Goal: Information Seeking & Learning: Check status

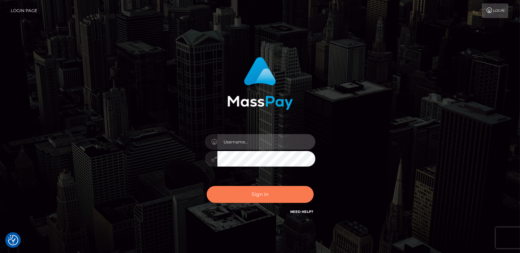
type input "catalinad"
click at [245, 199] on button "Sign in" at bounding box center [260, 194] width 107 height 17
type input "catalinad"
click at [273, 193] on button "Sign in" at bounding box center [260, 194] width 107 height 17
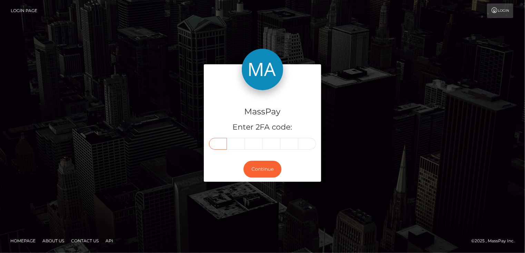
click at [219, 145] on input "text" at bounding box center [218, 144] width 18 height 12
type input "4"
type input "5"
type input "6"
type input "9"
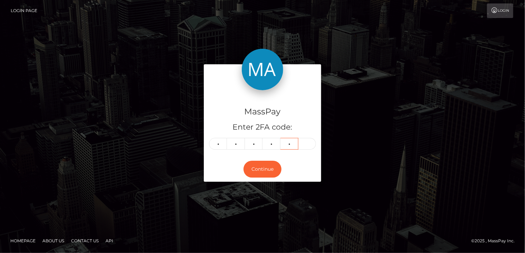
type input "4"
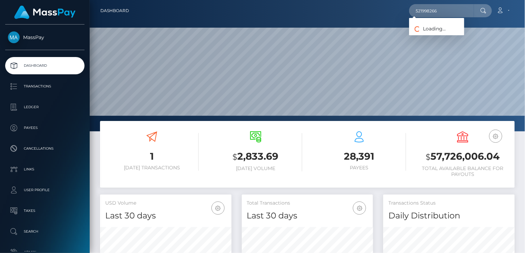
scroll to position [122, 131]
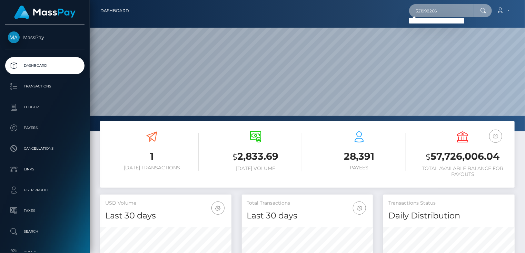
drag, startPoint x: 444, startPoint y: 10, endPoint x: 405, endPoint y: 16, distance: 39.7
click at [405, 16] on div "521998266 Loading... Loading... Account Edit Profile Logout" at bounding box center [325, 10] width 380 height 14
paste input "pout_hazS4po2ttaFs"
type input "pout_hazS4po2ttaFs"
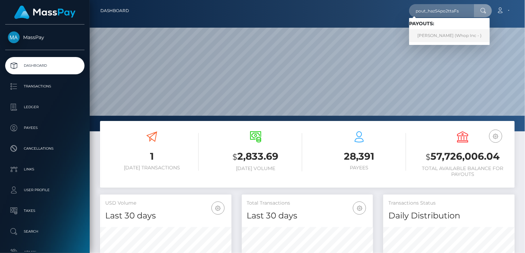
click at [445, 38] on link "ADIL EL MORGHADY (Whop Inc - )" at bounding box center [449, 35] width 81 height 13
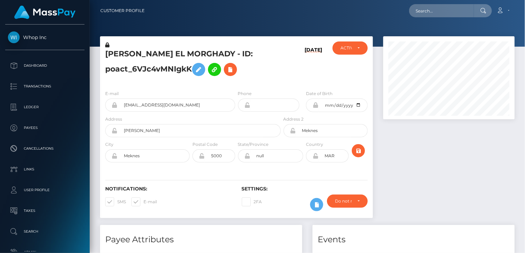
scroll to position [83, 131]
paste input "68ca41704685958209e5b8b5"
type input "68ca41704685958209e5b8b5"
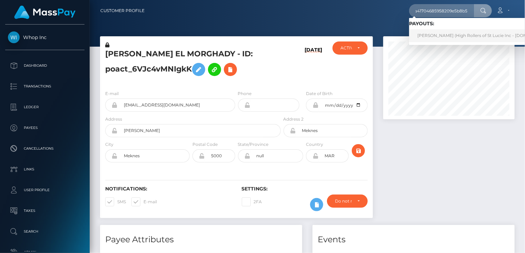
click at [432, 36] on link "Michael Booth (High Rollers of St Lucie Inc - Luckyrush.io)" at bounding box center [485, 35] width 152 height 13
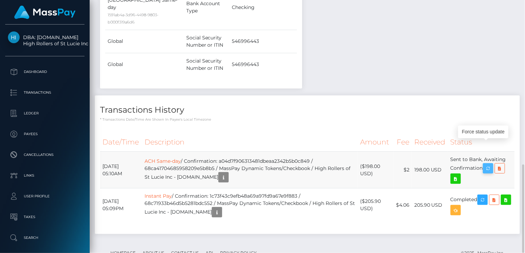
scroll to position [83, 131]
click at [491, 164] on icon "button" at bounding box center [488, 168] width 8 height 9
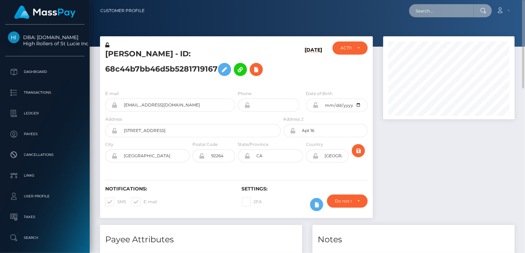
paste input "poact_h4Rrjtz4c1uO"
type input "poact_h4Rrjtz4c1uO"
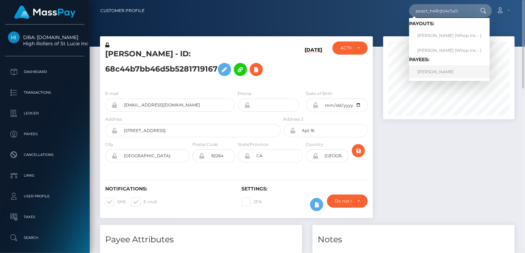
click at [441, 72] on link "NIZAR AMIOUR" at bounding box center [449, 71] width 81 height 13
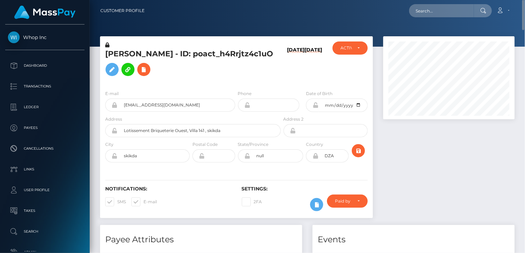
click at [155, 53] on h5 "NIZAR AMIOUR - ID: poact_h4Rrjtz4c1uO" at bounding box center [191, 64] width 172 height 31
copy h5 "NIZAR AMIOUR - ID: poact_h4Rrjtz4c1uO"
click at [425, 12] on input "text" at bounding box center [441, 10] width 65 height 13
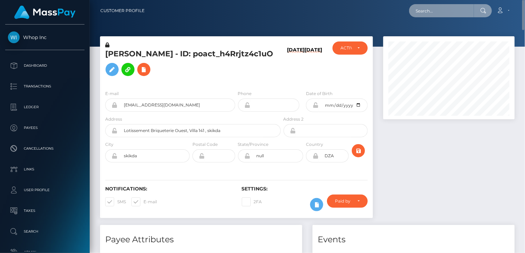
paste input "83f16762-9336-11f0-bd85-0694aced620b"
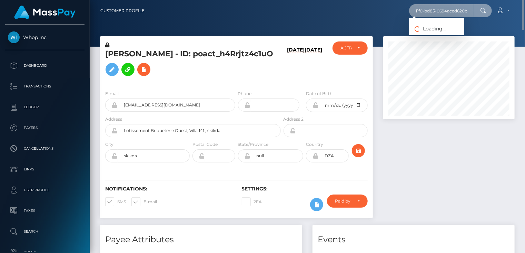
type input "83f16762-9336-11f0-bd85-0694aced620b"
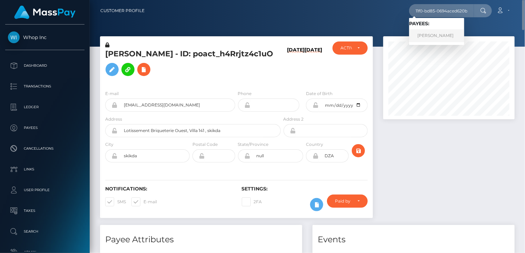
scroll to position [0, 0]
click at [432, 37] on link "EMILY ERIN MATHER" at bounding box center [436, 35] width 55 height 13
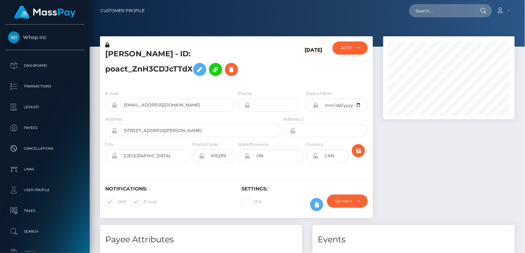
scroll to position [83, 131]
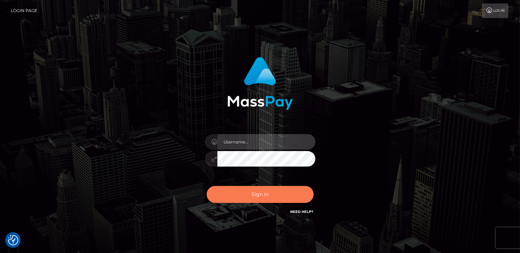
type input "catalinad"
click at [279, 186] on button "Sign in" at bounding box center [260, 194] width 107 height 17
type input "catalinad"
click at [267, 192] on button "Sign in" at bounding box center [260, 194] width 107 height 17
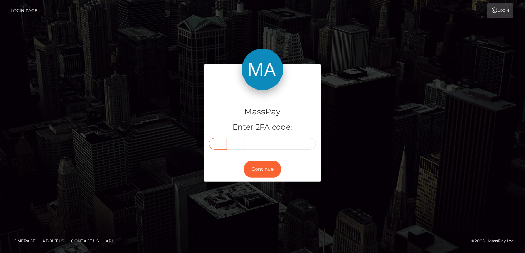
click at [216, 147] on input "text" at bounding box center [218, 144] width 18 height 12
type input "8"
type input "2"
type input "6"
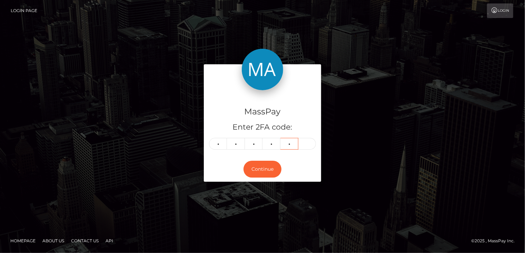
type input "2"
type input "5"
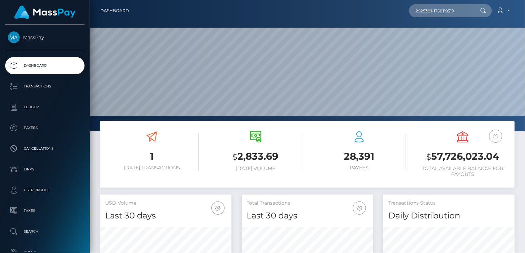
type input "2925381-1758119519"
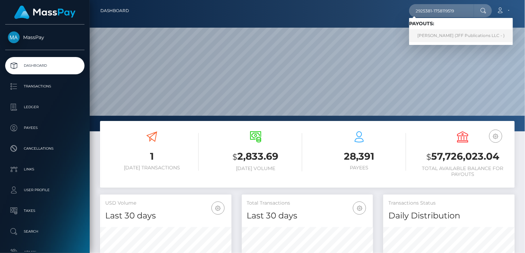
click at [430, 35] on link "[PERSON_NAME] (JFF Publications LLC - )" at bounding box center [461, 35] width 104 height 13
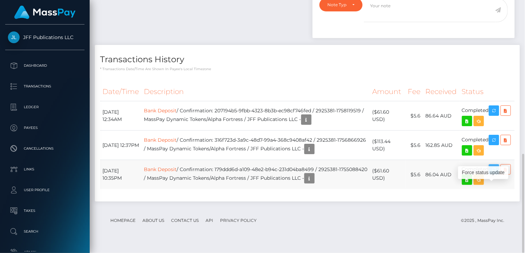
scroll to position [83, 131]
click at [497, 180] on body "JFF Publications LLC Dashboard Transactions Ledger Payees Links" at bounding box center [262, 126] width 525 height 253
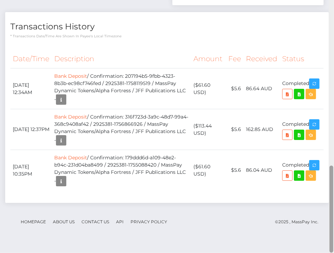
scroll to position [83, 97]
click at [289, 177] on div "Force status update" at bounding box center [283, 178] width 50 height 13
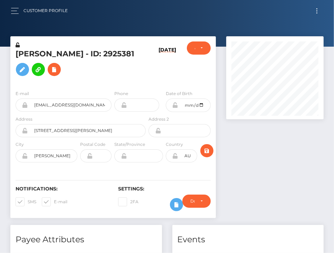
scroll to position [83, 97]
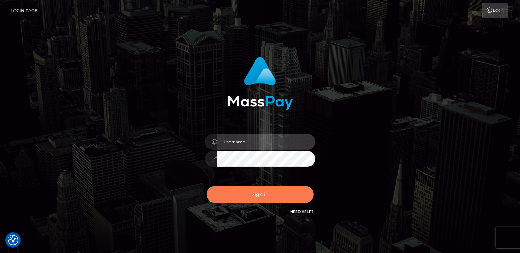
type input "catalinad"
click at [285, 193] on button "Sign in" at bounding box center [260, 194] width 107 height 17
type input "catalinad"
click at [270, 197] on button "Sign in" at bounding box center [260, 194] width 107 height 17
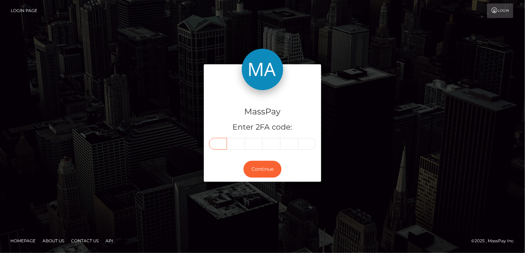
click at [220, 145] on input "text" at bounding box center [218, 144] width 18 height 12
type input "2"
type input "9"
type input "2"
type input "0"
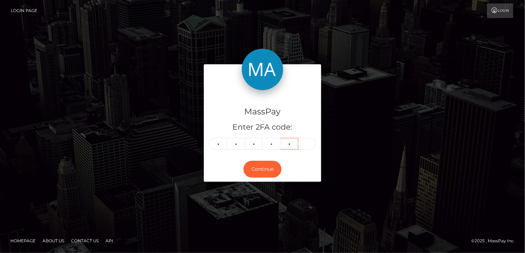
type input "4"
type input "0"
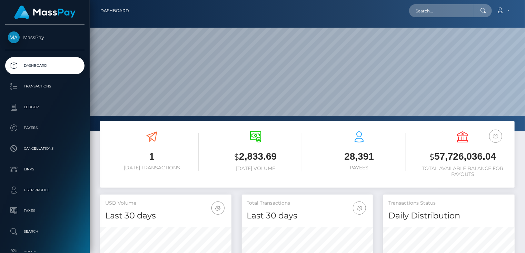
scroll to position [122, 131]
paste input "2925381-1756866926"
type input "2925381-1756866926"
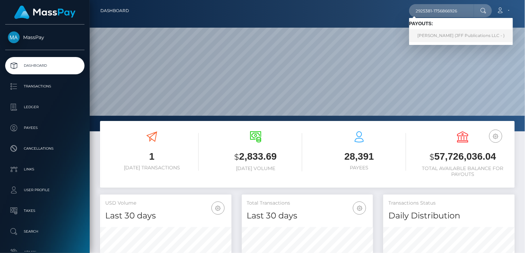
click at [439, 35] on link "Kurt Russell (JFF Publications LLC - )" at bounding box center [461, 35] width 104 height 13
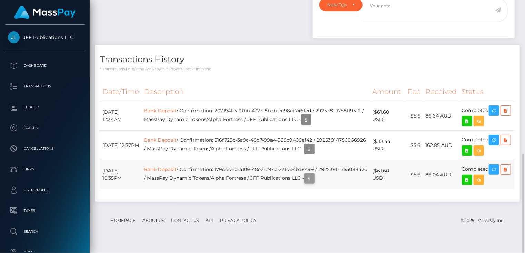
scroll to position [83, 131]
click at [355, 189] on body "JFF Publications LLC Dashboard Transactions Ledger Payees Links" at bounding box center [262, 126] width 525 height 253
click at [314, 183] on icon "button" at bounding box center [309, 178] width 8 height 9
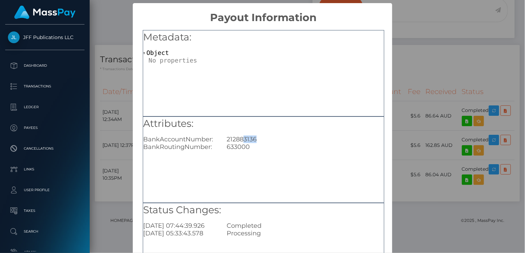
drag, startPoint x: 243, startPoint y: 138, endPoint x: 255, endPoint y: 140, distance: 12.5
click at [255, 140] on div "212883136" at bounding box center [305, 139] width 167 height 8
copy div "3136"
click at [396, 76] on div "× Payout Information Metadata: Object Attributes: BankAccountNumber: 212883136 …" at bounding box center [262, 126] width 525 height 253
click at [411, 79] on div "× Payout Information Metadata: Object Attributes: BankAccountNumber: 212883136 …" at bounding box center [262, 126] width 525 height 253
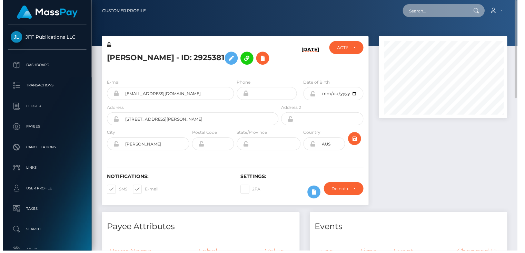
scroll to position [345079, 345031]
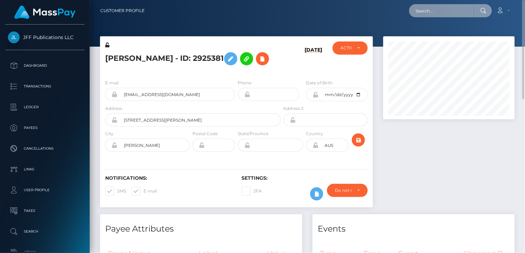
paste input "zynklayrblaylock@outlook.com"
type input "zynklayrblaylock@outlook.com"
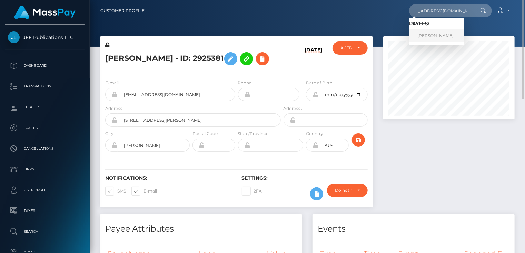
scroll to position [0, 0]
click at [434, 38] on link "Latasha Stewart" at bounding box center [436, 35] width 55 height 13
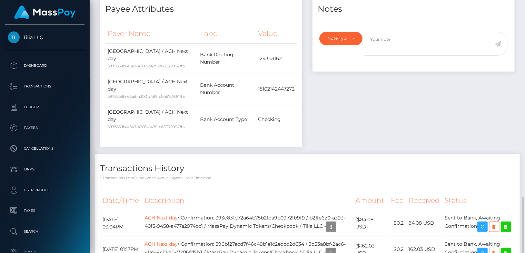
scroll to position [292, 0]
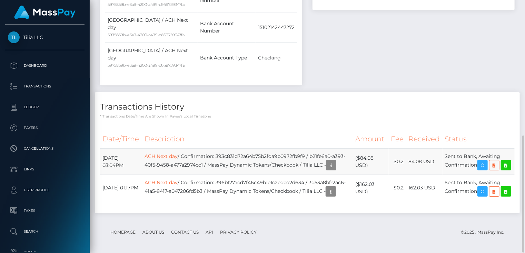
click at [254, 148] on td "ACH Next day / Confirmation: 393c831d72a64b75b2fda9b0972fb9f9 / b21fe6a0-a393-4…" at bounding box center [247, 161] width 211 height 26
copy td "393c831d72a64b75b2fda9b0972fb9f9"
click at [301, 175] on td "ACH Next day / Confirmation: 396bf27acd7f46c49b1e1c2edcd2d634 / 3d53a8bf-2ac6-4…" at bounding box center [247, 188] width 211 height 26
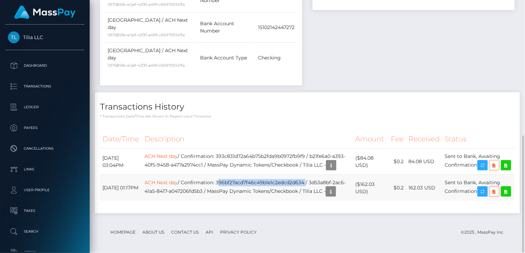
copy td "396bf27acd7f46c49b1e1c2edcd2d634"
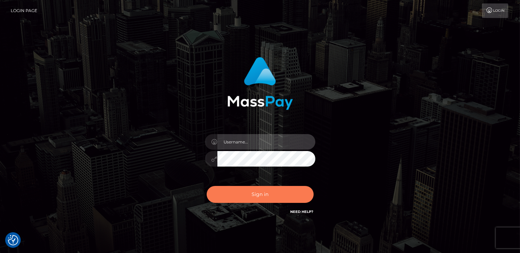
type input "catalinad"
click at [239, 199] on button "Sign in" at bounding box center [260, 194] width 107 height 17
type input "catalinad"
click at [280, 196] on button "Sign in" at bounding box center [260, 194] width 107 height 17
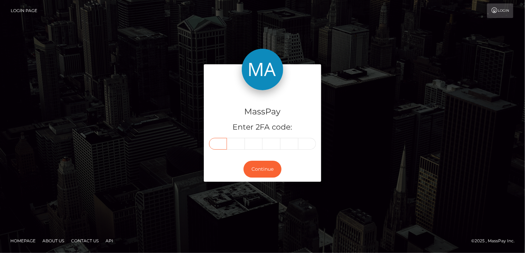
click at [222, 143] on input "text" at bounding box center [218, 144] width 18 height 12
type input "4"
type input "7"
type input "6"
type input "8"
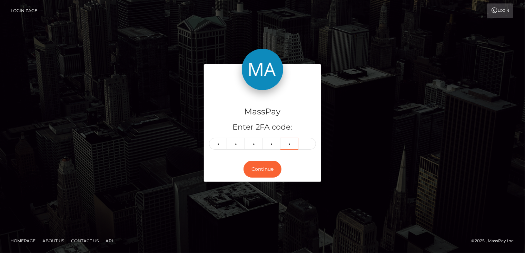
type input "4"
type input "3"
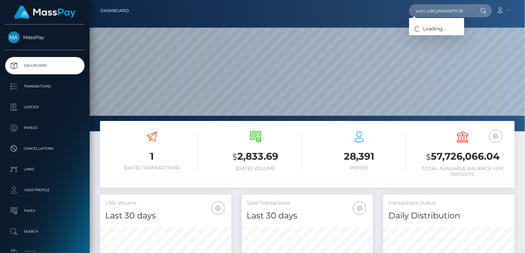
scroll to position [122, 131]
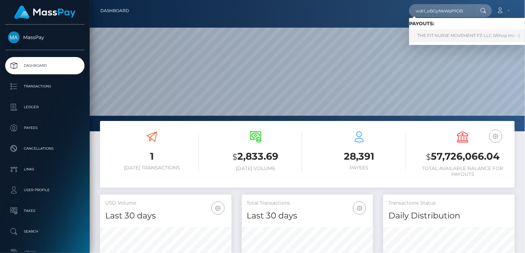
click at [441, 34] on link "THE FIT NURSE MOVEMENT FZ-LLC (Whop Inc - )" at bounding box center [468, 35] width 119 height 13
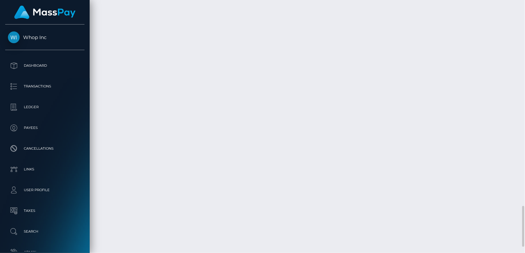
scroll to position [83, 131]
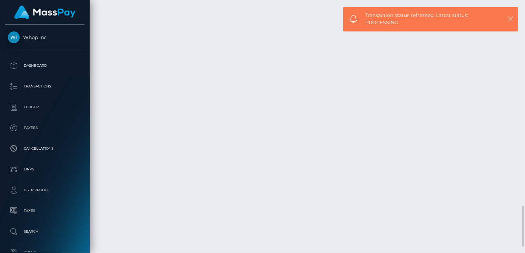
copy td "v1adZR_HRn6i0Z2qkx_kAA"
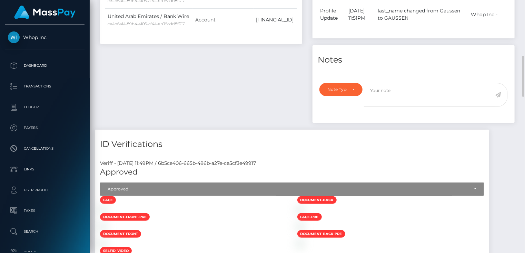
scroll to position [0, 0]
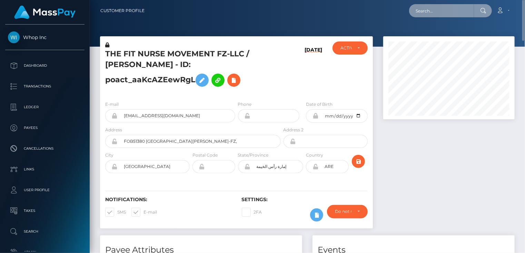
paste input "68c329c04eefe"
type input "68c329c04eefe"
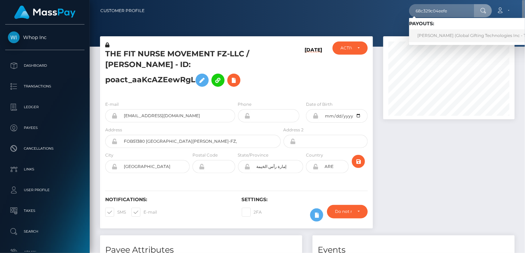
click at [432, 38] on link "CELINE ARLOV (Global Gifting Technologies Inc - Throne)" at bounding box center [478, 35] width 139 height 13
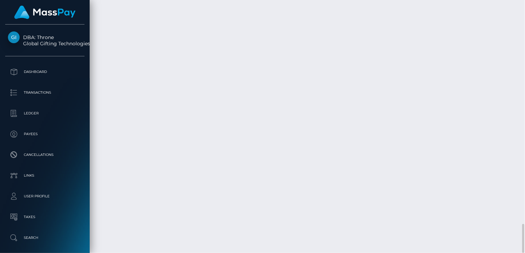
scroll to position [1812, 0]
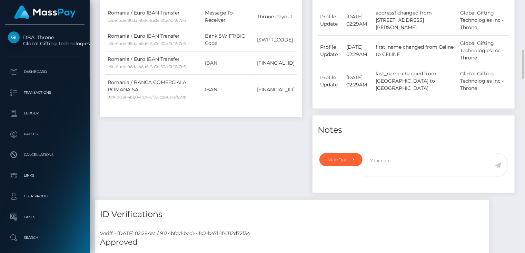
scroll to position [0, 0]
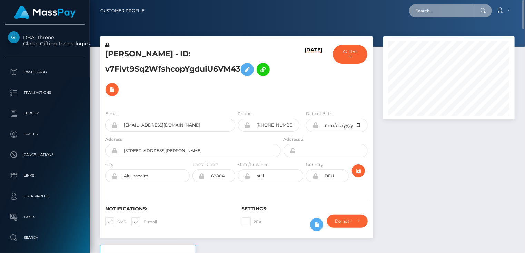
paste input "pout_UaK5qupgOBCKE"
type input "pout_UaK5qupgOBCKE"
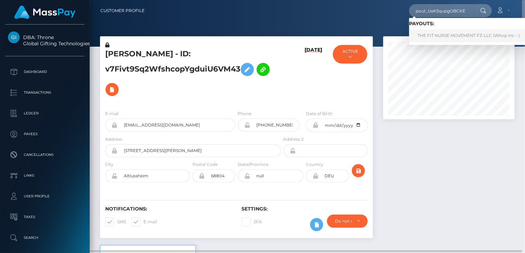
click at [464, 34] on link "THE FIT NURSE MOVEMENT FZ-LLC (Whop Inc - )" at bounding box center [468, 35] width 119 height 13
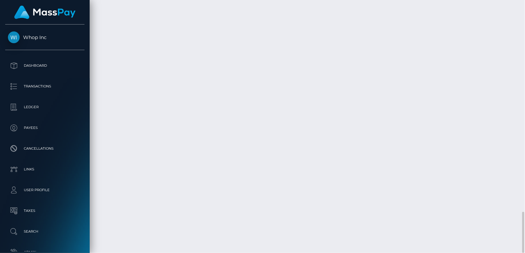
scroll to position [83, 131]
copy td "pout_UaK5qupgOBCKE"
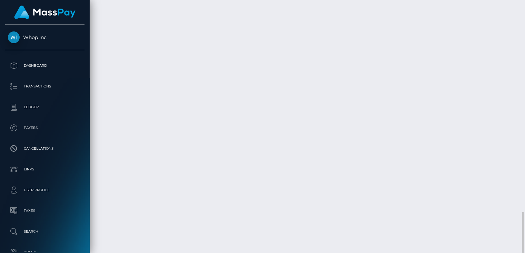
copy td "v1adZR_HRn6i0Z2qkx_kAA"
